Goal: Complete application form

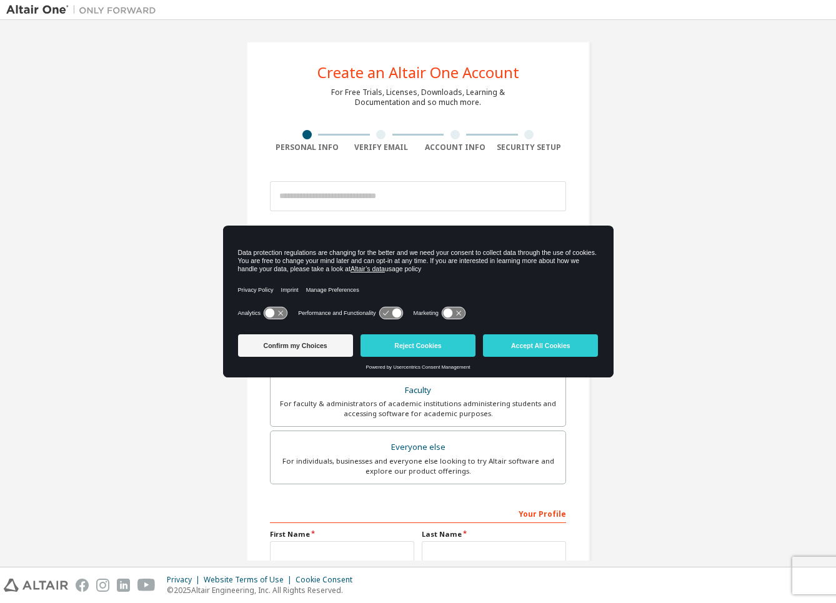
click at [386, 307] on icon at bounding box center [390, 313] width 23 height 12
click at [388, 314] on icon at bounding box center [390, 313] width 23 height 12
click at [413, 348] on button "Reject Cookies" at bounding box center [417, 345] width 115 height 22
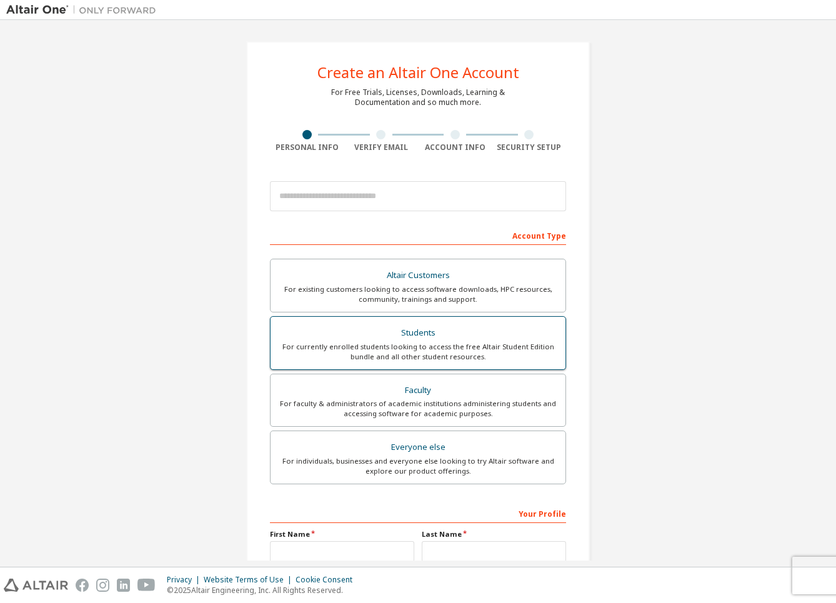
click at [455, 346] on div "For currently enrolled students looking to access the free Altair Student Editi…" at bounding box center [418, 352] width 280 height 20
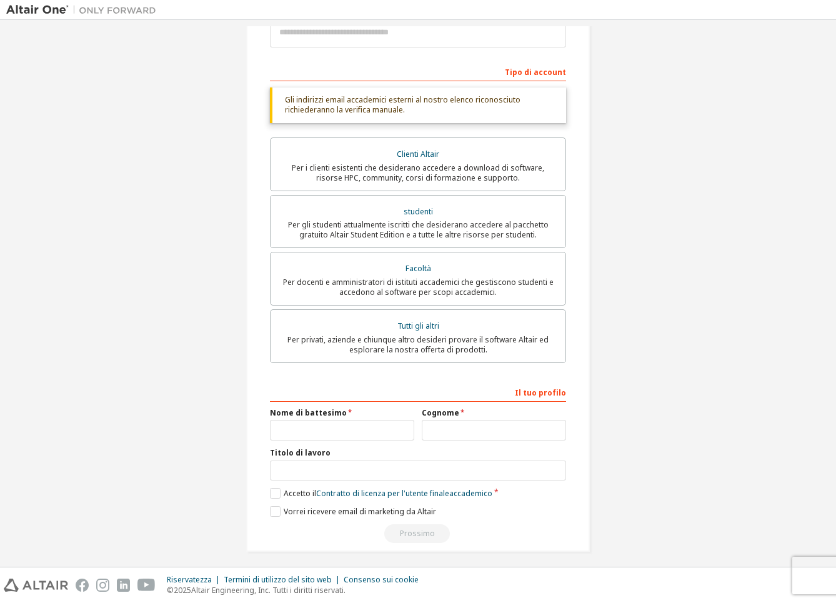
scroll to position [183, 0]
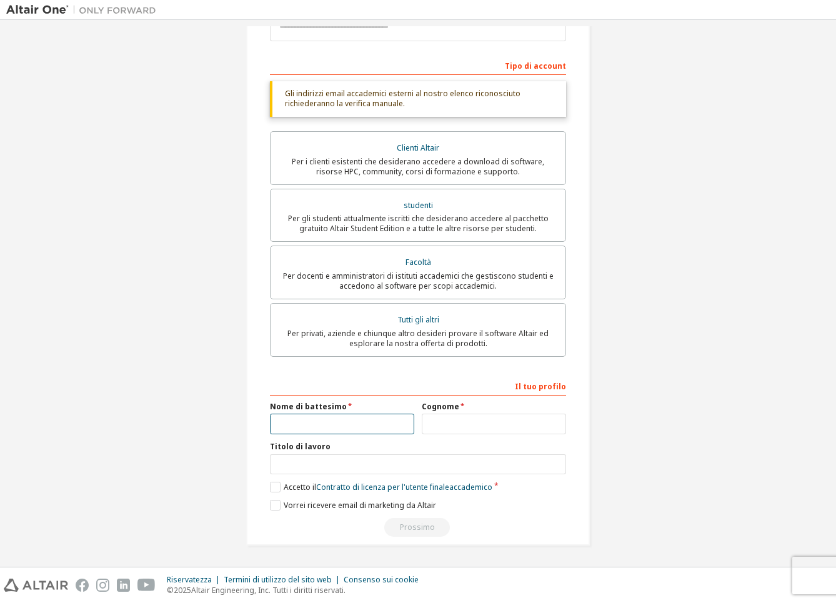
click at [299, 415] on input "text" at bounding box center [342, 423] width 144 height 21
type input "*********"
click at [434, 420] on input "text" at bounding box center [494, 423] width 144 height 21
type input "********"
click at [272, 484] on label "Accetto il Contratto di licenza per l'utente finale accademico" at bounding box center [381, 486] width 222 height 11
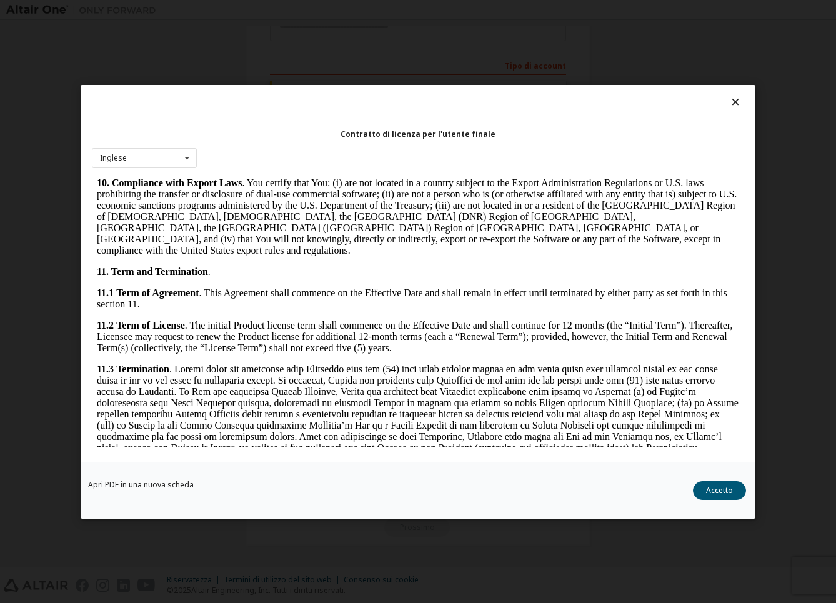
scroll to position [1952, 0]
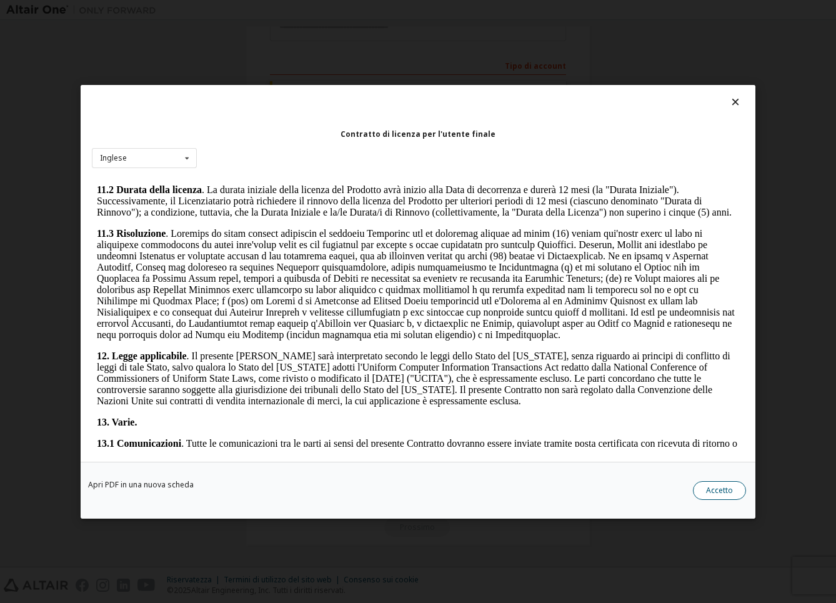
click at [700, 485] on button "Accetto" at bounding box center [719, 489] width 53 height 19
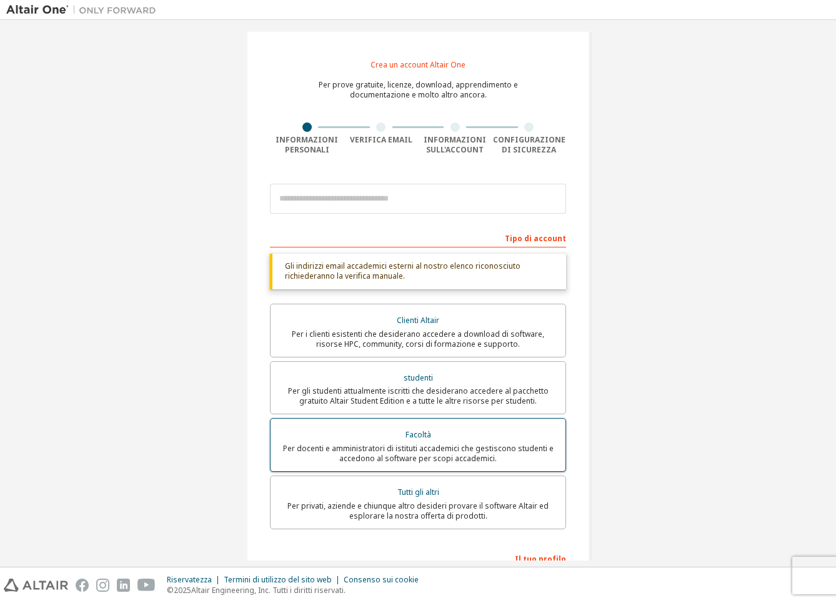
scroll to position [0, 0]
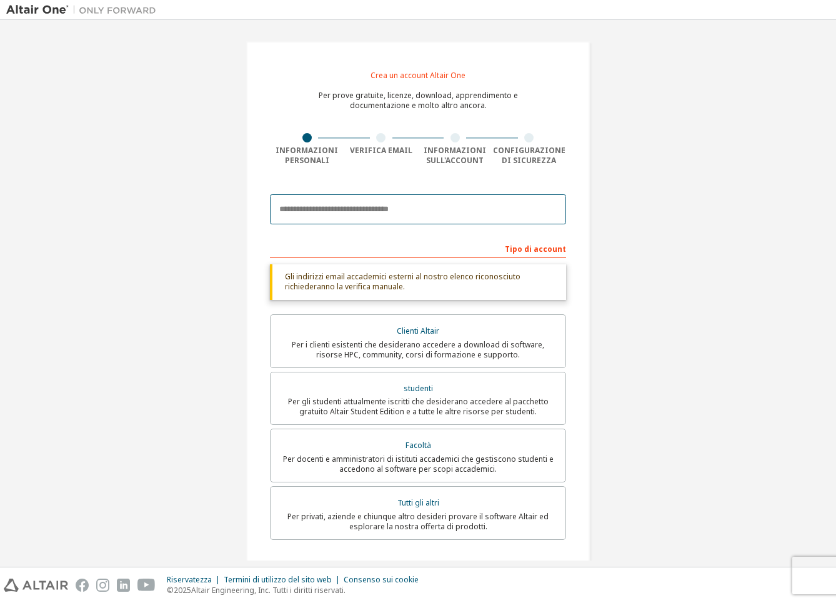
click at [335, 209] on input "email" at bounding box center [418, 209] width 296 height 30
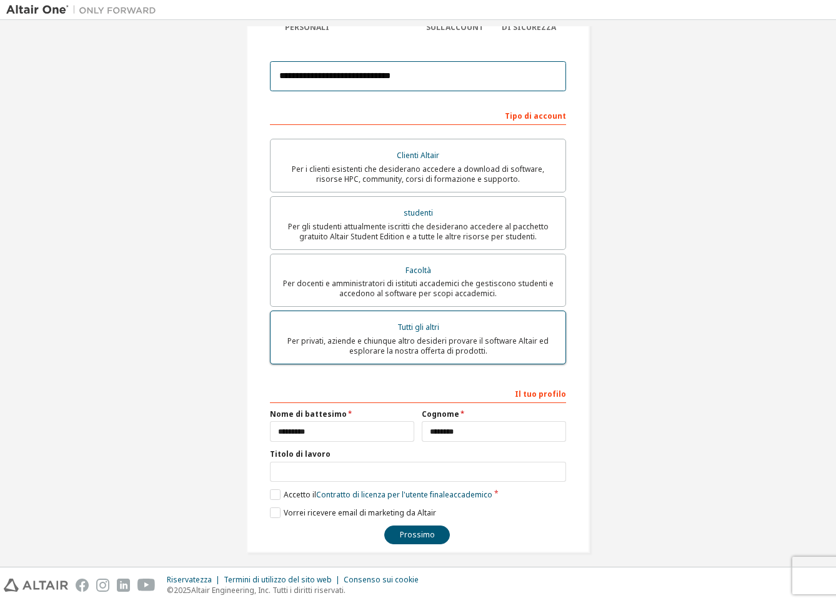
scroll to position [141, 0]
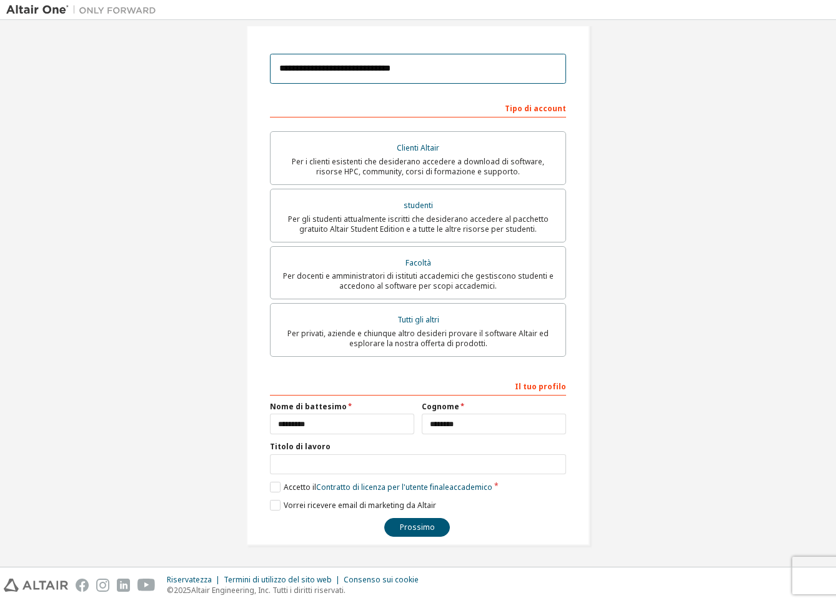
type input "**********"
click at [418, 525] on font "Prossimo" at bounding box center [417, 526] width 35 height 11
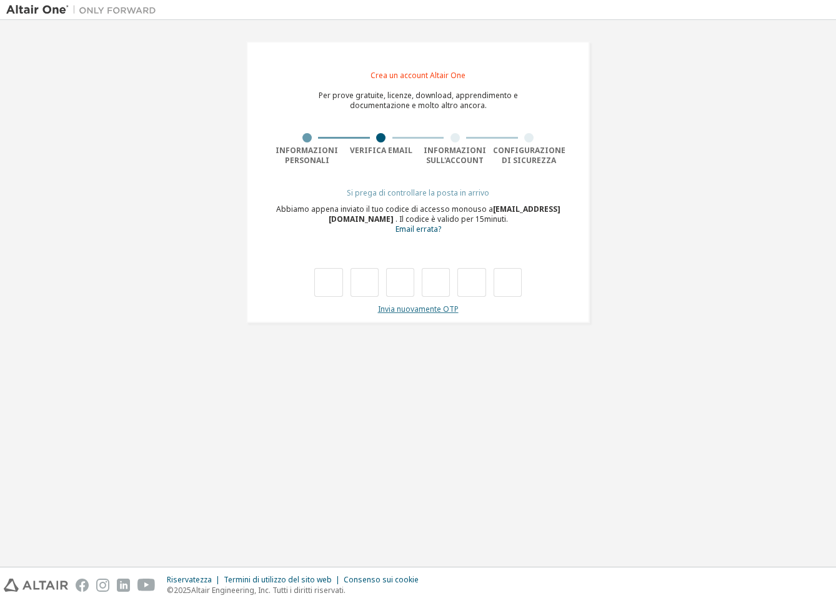
type input "*"
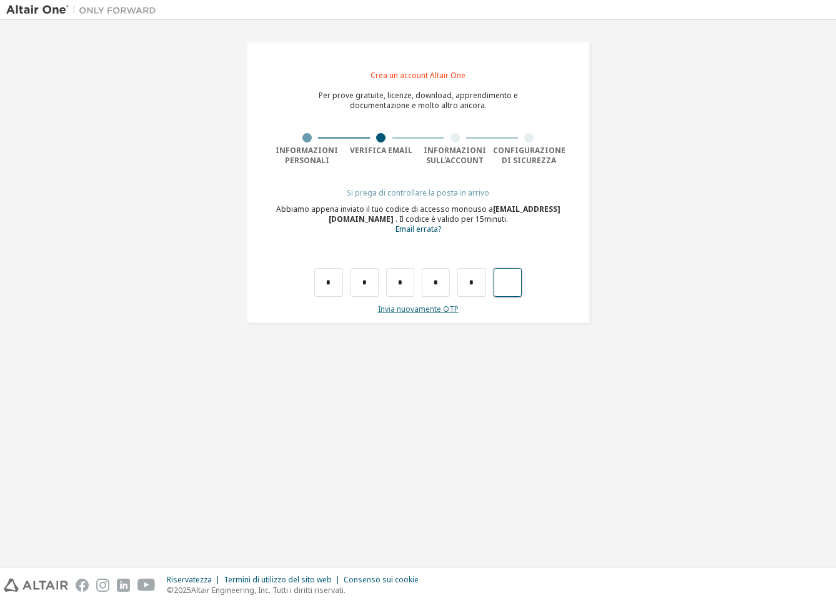
type input "*"
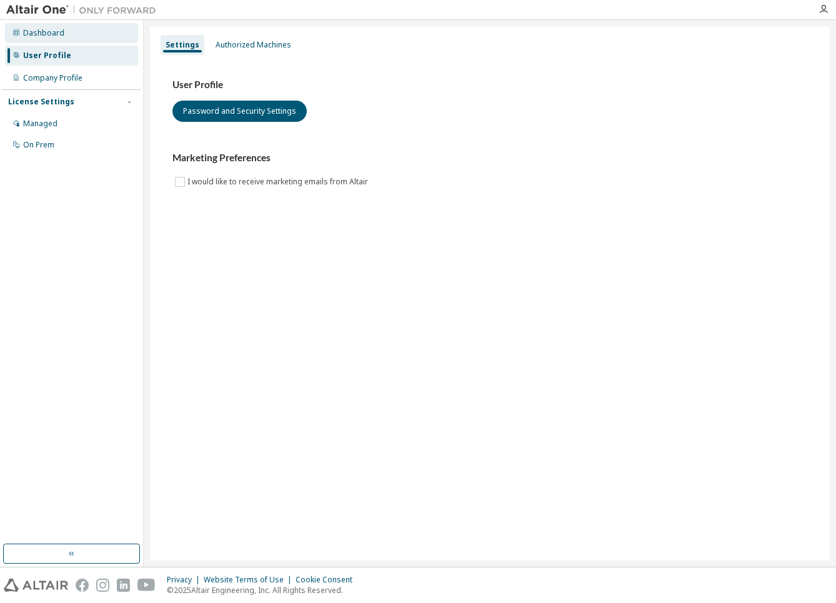
click at [61, 34] on div "Dashboard" at bounding box center [43, 33] width 41 height 10
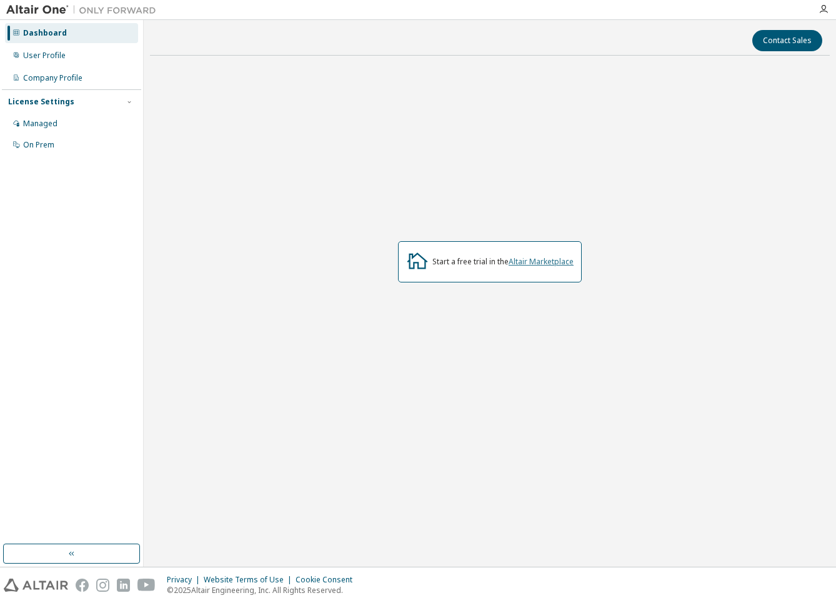
click at [536, 261] on link "Altair Marketplace" at bounding box center [540, 261] width 65 height 11
